Goal: Entertainment & Leisure: Consume media (video, audio)

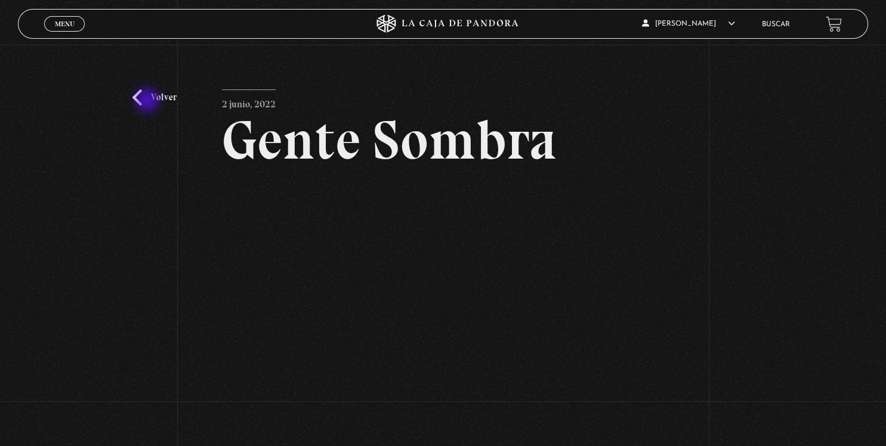
click at [149, 101] on link "Volver" at bounding box center [154, 97] width 44 height 16
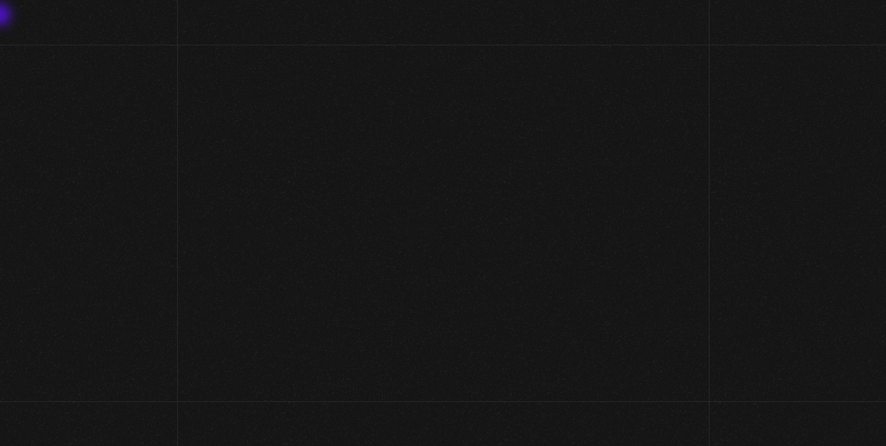
scroll to position [566, 0]
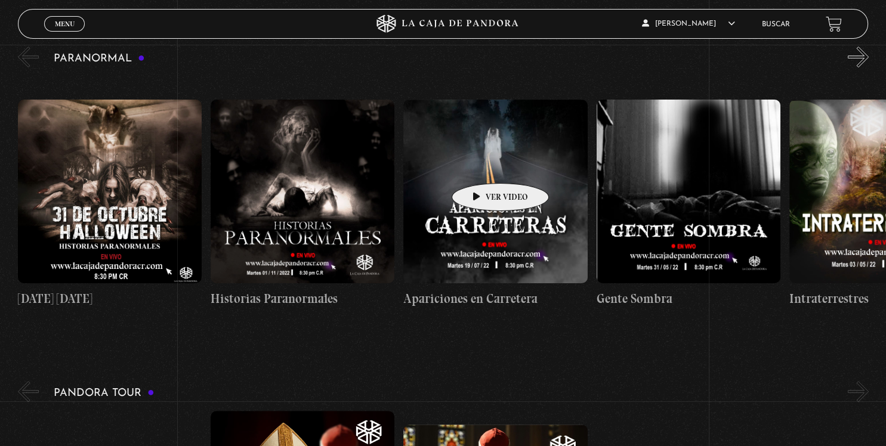
click at [481, 165] on figure at bounding box center [495, 192] width 184 height 184
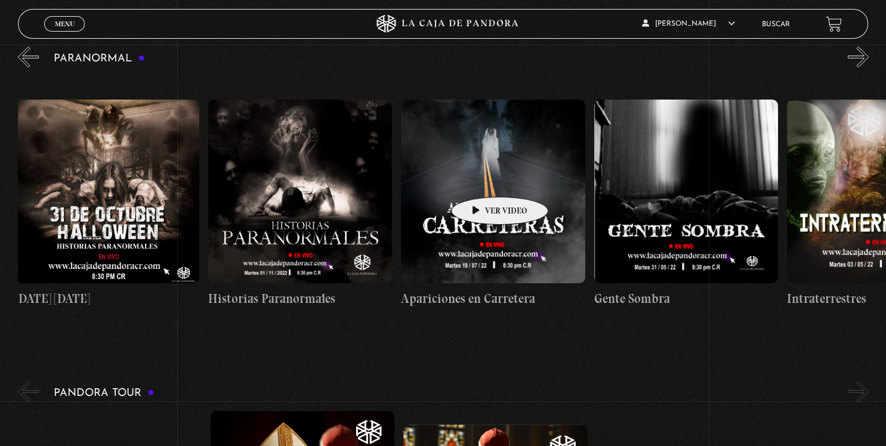
click at [480, 179] on figure at bounding box center [493, 192] width 184 height 184
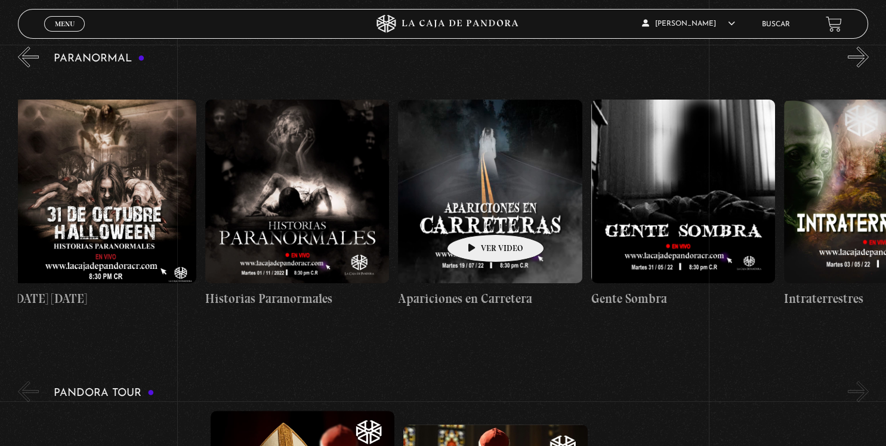
click at [477, 217] on figure at bounding box center [490, 192] width 184 height 184
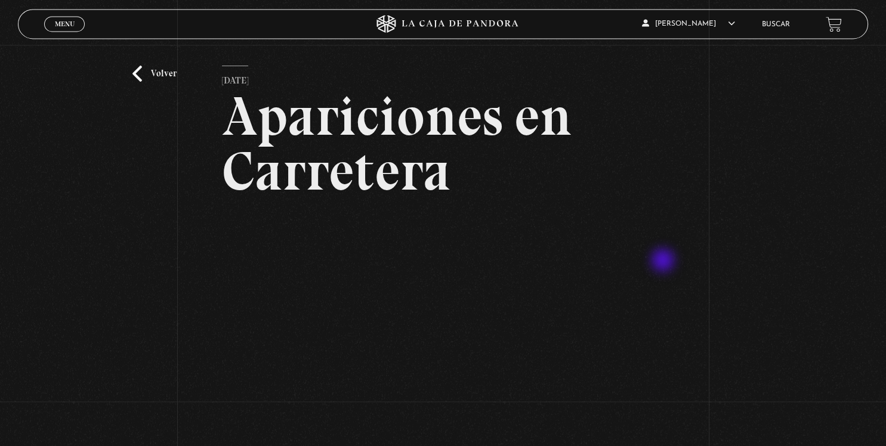
scroll to position [63, 0]
